Goal: Task Accomplishment & Management: Understand process/instructions

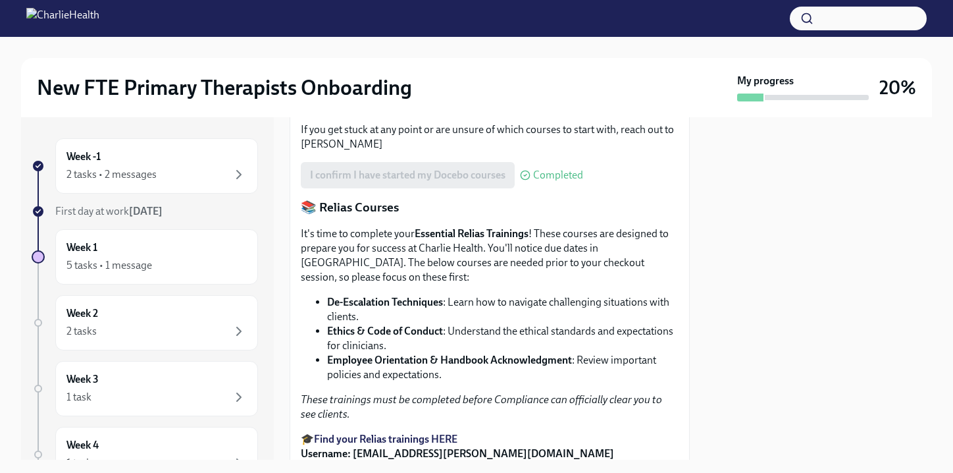
scroll to position [689, 0]
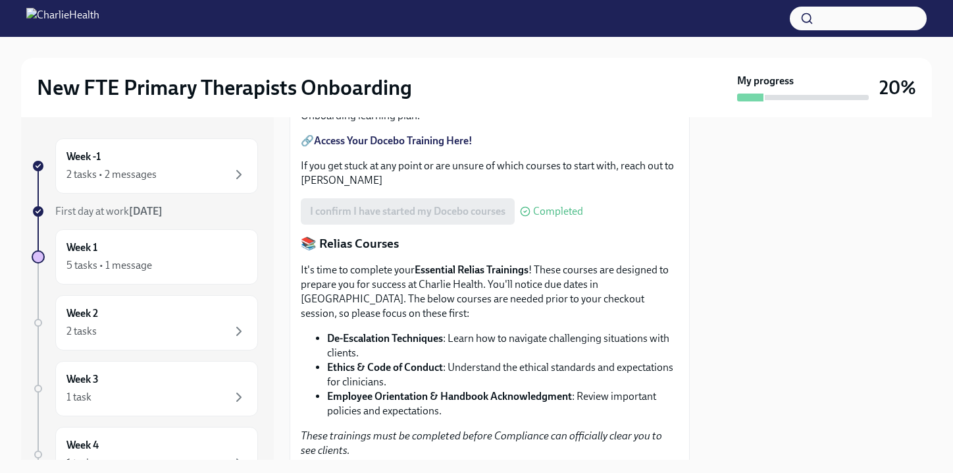
click at [366, 147] on strong "Access Your Docebo Training Here!" at bounding box center [393, 140] width 159 height 13
click at [215, 165] on div "Week -1 2 tasks • 2 messages" at bounding box center [156, 165] width 180 height 33
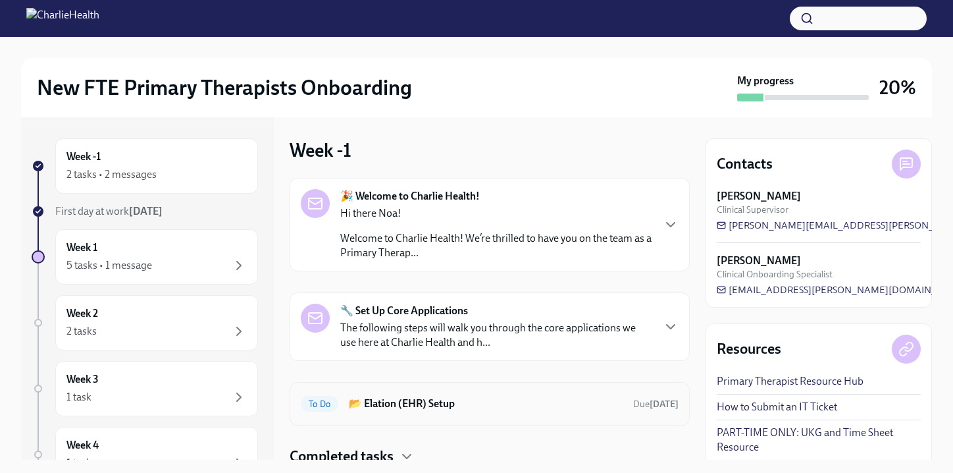
click at [462, 410] on h6 "📂 Elation (EHR) Setup" at bounding box center [486, 403] width 274 height 14
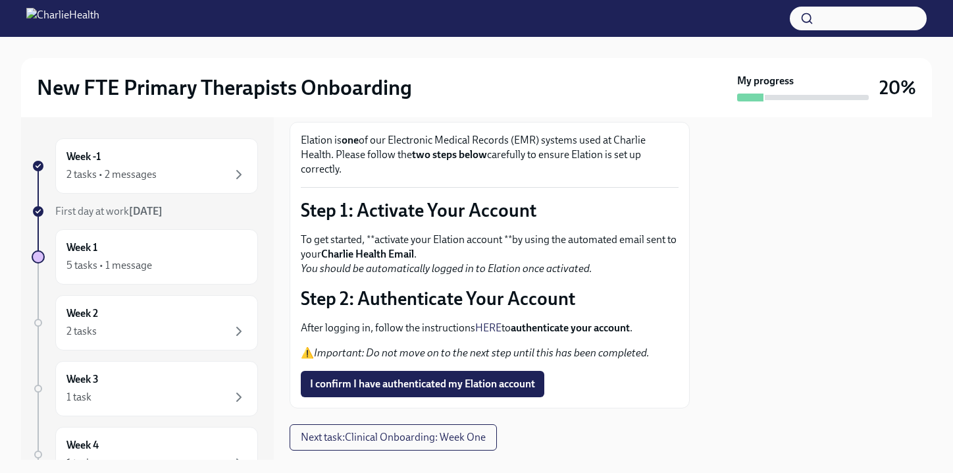
scroll to position [106, 0]
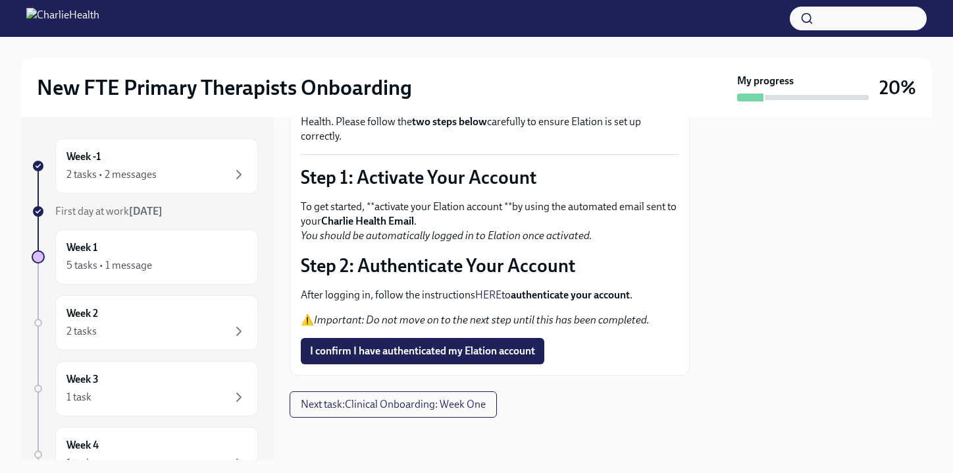
click at [560, 288] on strong "authenticate your account" at bounding box center [570, 294] width 119 height 13
click at [547, 292] on strong "authenticate your account" at bounding box center [570, 294] width 119 height 13
click at [483, 290] on link "HERE" at bounding box center [488, 294] width 26 height 13
click at [428, 348] on span "I confirm I have authenticated my Elation account" at bounding box center [422, 350] width 225 height 13
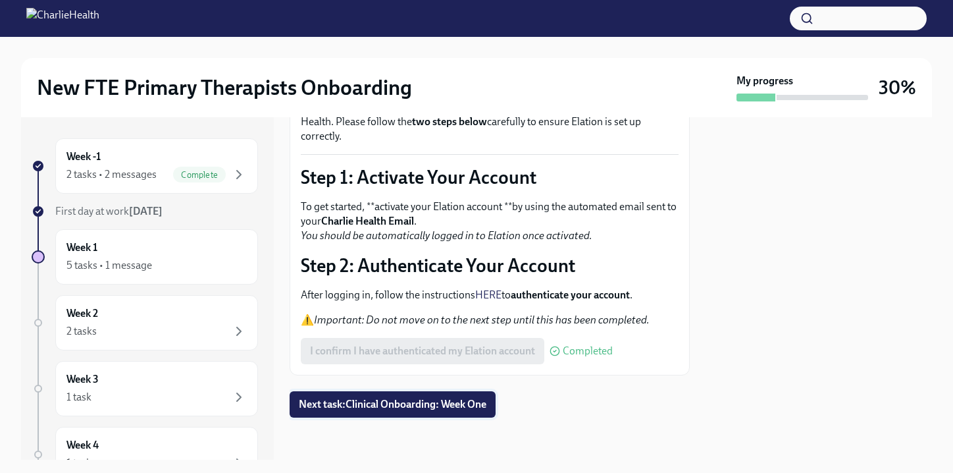
click at [415, 403] on span "Next task : Clinical Onboarding: Week One" at bounding box center [393, 404] width 188 height 13
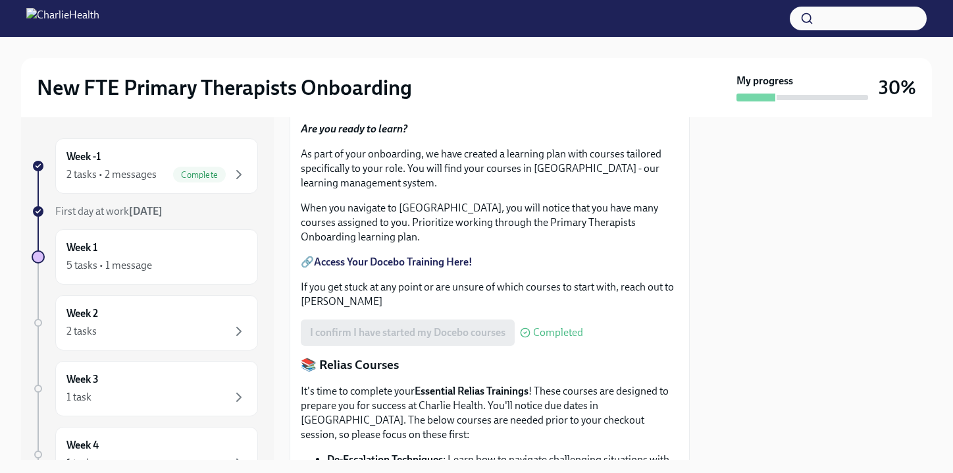
scroll to position [664, 0]
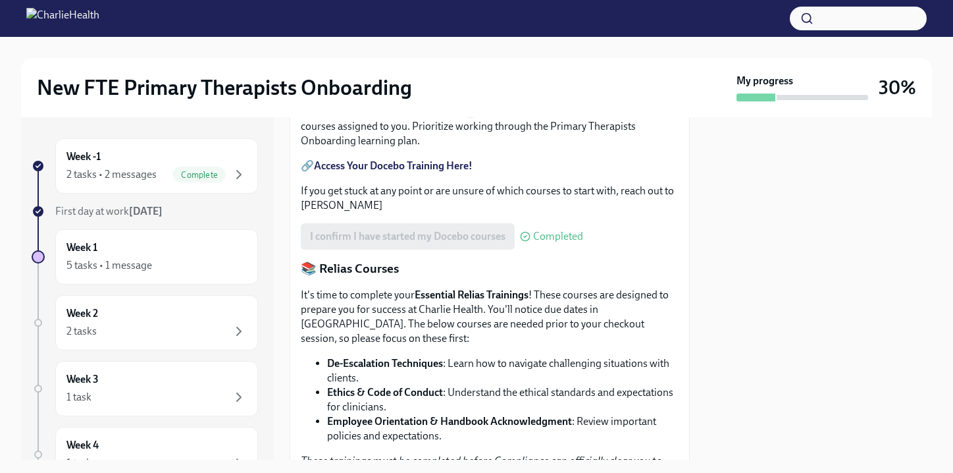
click at [413, 172] on strong "Access Your Docebo Training Here!" at bounding box center [393, 165] width 159 height 13
